Goal: Find specific page/section

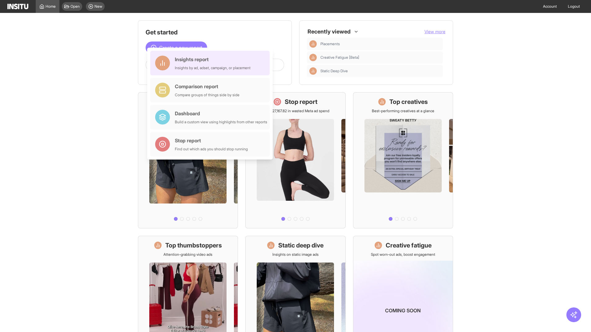
click at [211, 63] on div "Insights report Insights by ad, adset, campaign, or placement" at bounding box center [213, 63] width 76 height 15
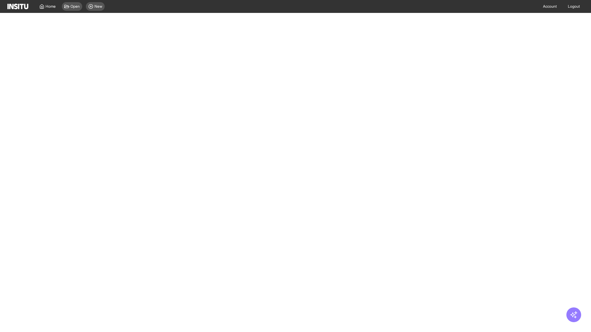
select select "**"
